Goal: Find contact information: Find contact information

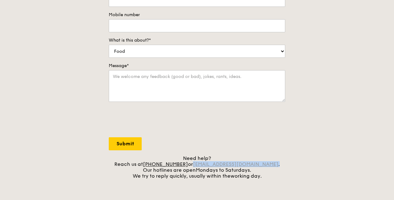
drag, startPoint x: 278, startPoint y: 164, endPoint x: 204, endPoint y: 165, distance: 73.4
click at [204, 165] on div "Need help? Reach us at +65 3163 5335 or concierge@grain.com.sg . Our hotlines a…" at bounding box center [197, 168] width 177 height 24
copy div "concierge@grain.com.sg ."
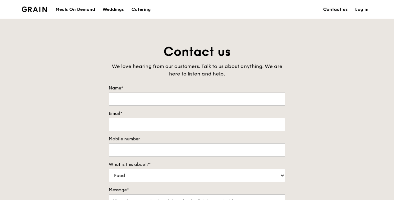
click at [329, 6] on link "Contact us" at bounding box center [336, 9] width 32 height 19
